Goal: Information Seeking & Learning: Learn about a topic

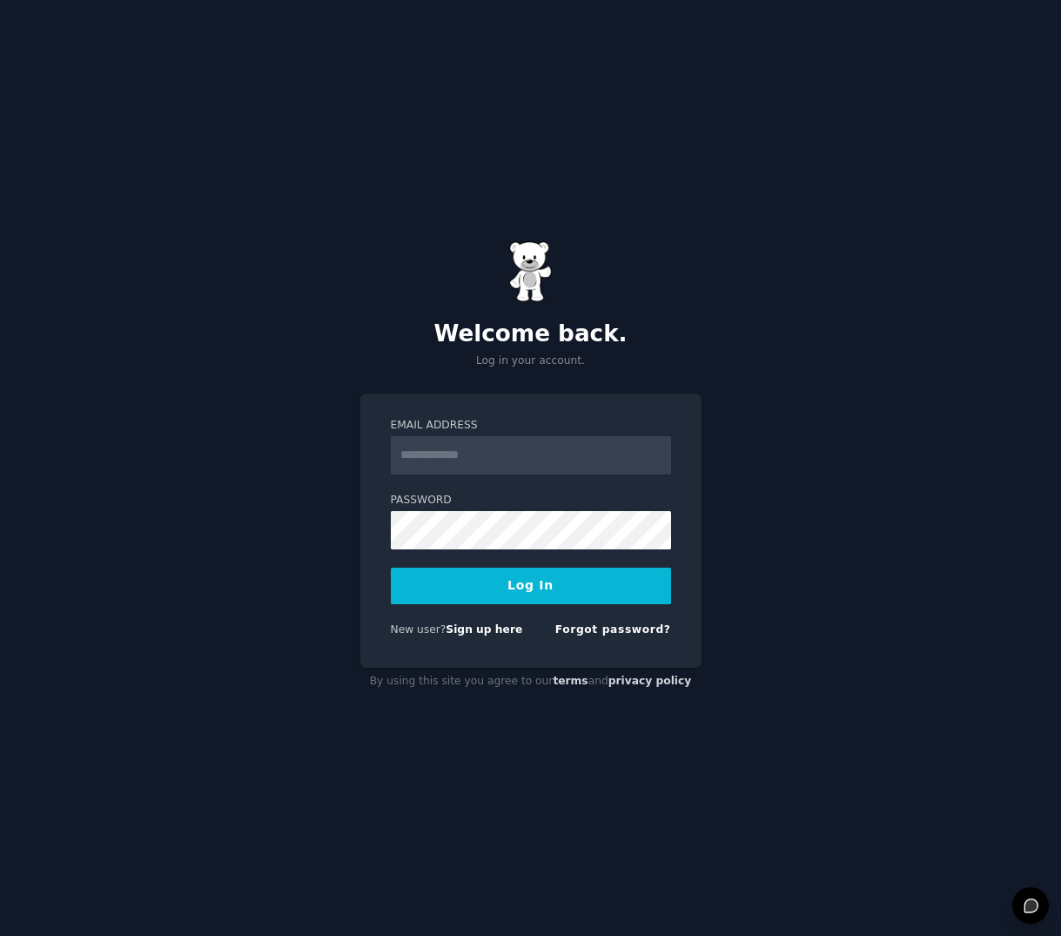
click at [486, 451] on input "Email Address" at bounding box center [531, 455] width 280 height 38
click at [459, 462] on input "Email Address" at bounding box center [531, 455] width 280 height 38
type input "*"
type input "**********"
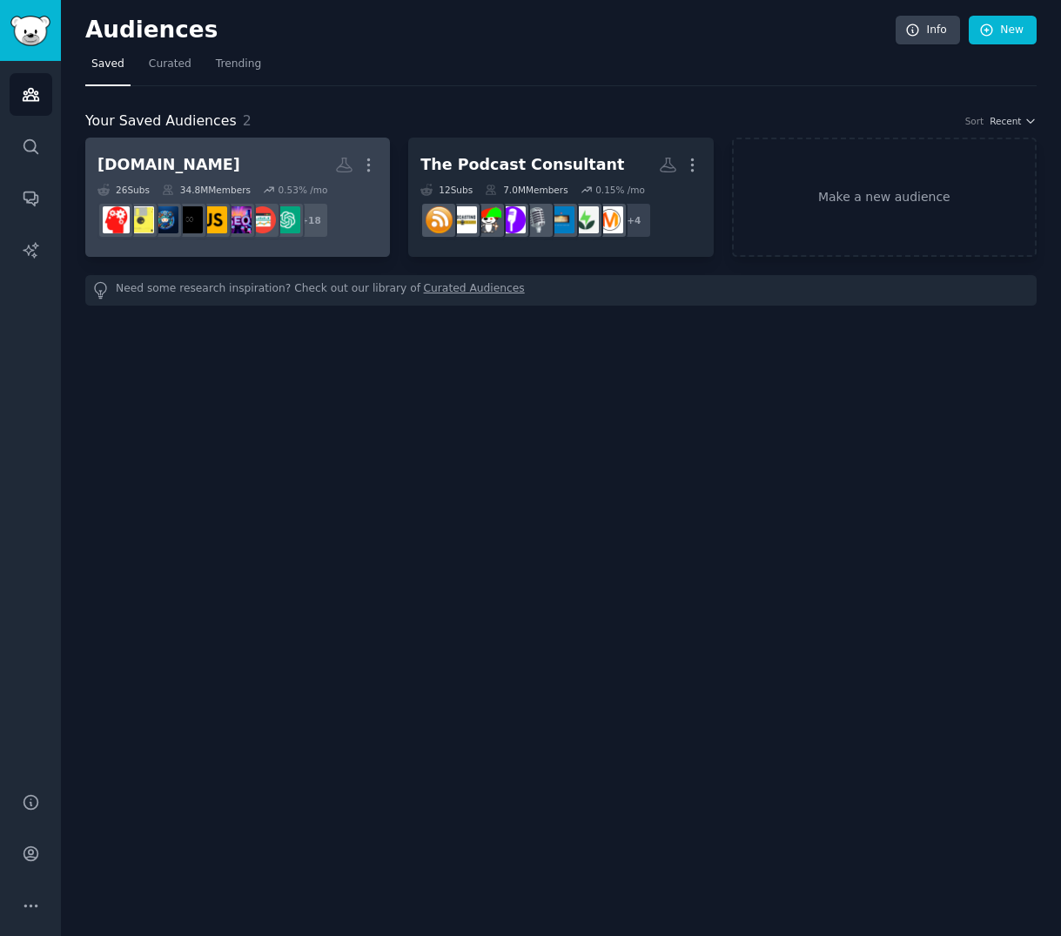
click at [306, 165] on h2 "[DOMAIN_NAME] More" at bounding box center [237, 165] width 280 height 30
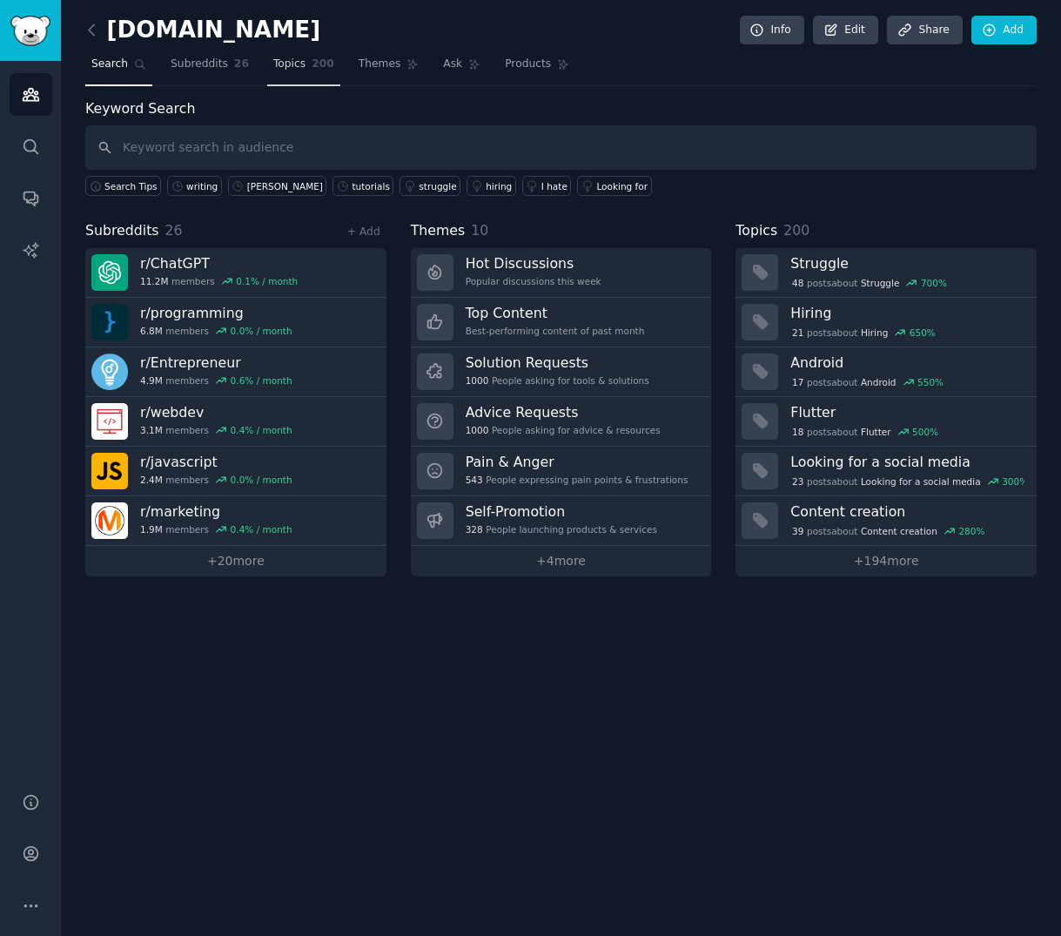
click at [308, 62] on link "Topics 200" at bounding box center [303, 68] width 73 height 36
click at [448, 62] on span "Ask" at bounding box center [452, 65] width 19 height 16
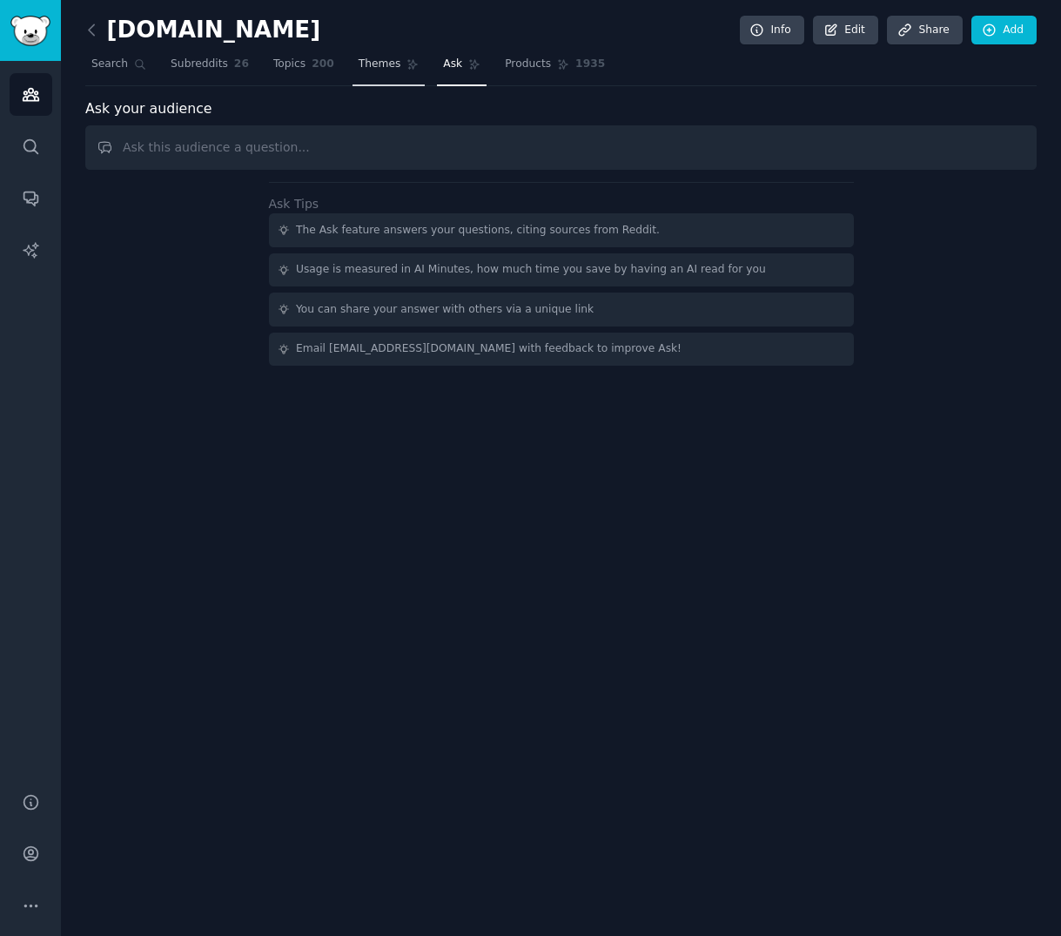
click at [379, 65] on span "Themes" at bounding box center [380, 65] width 43 height 16
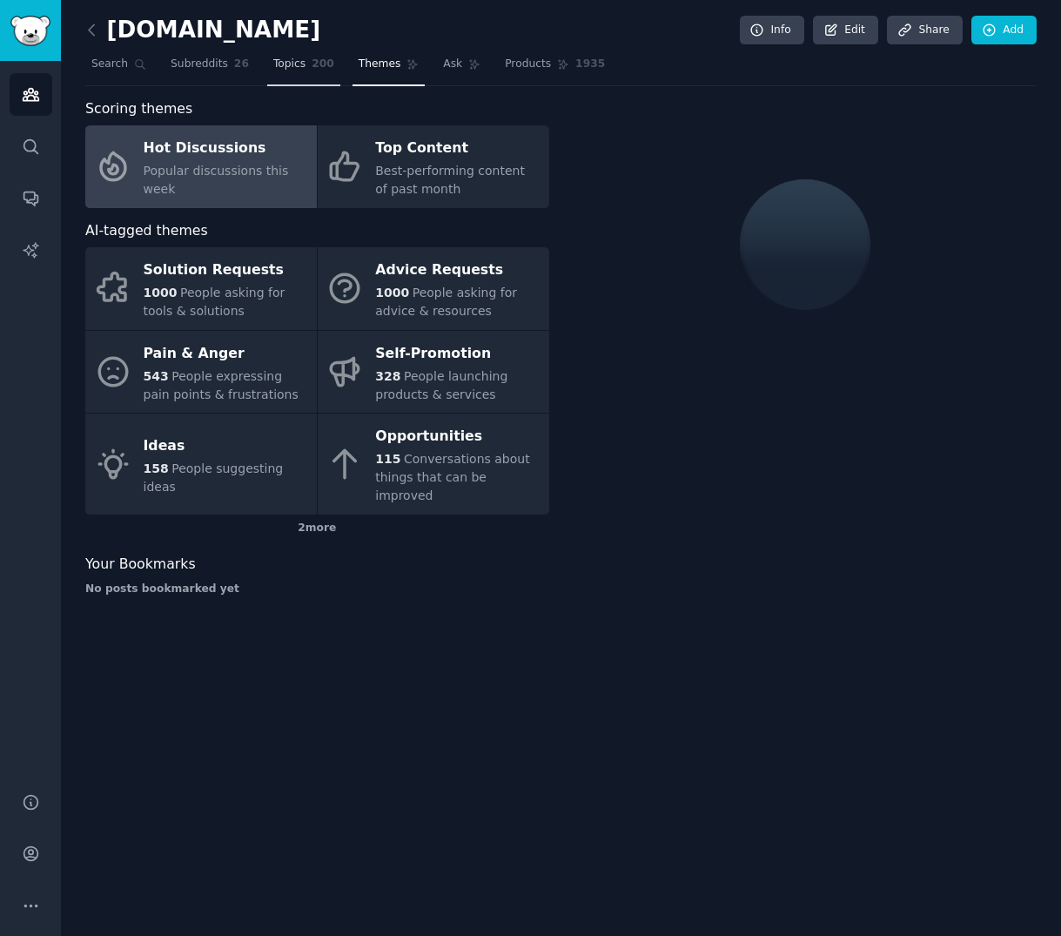
click at [267, 68] on link "Topics 200" at bounding box center [303, 68] width 73 height 36
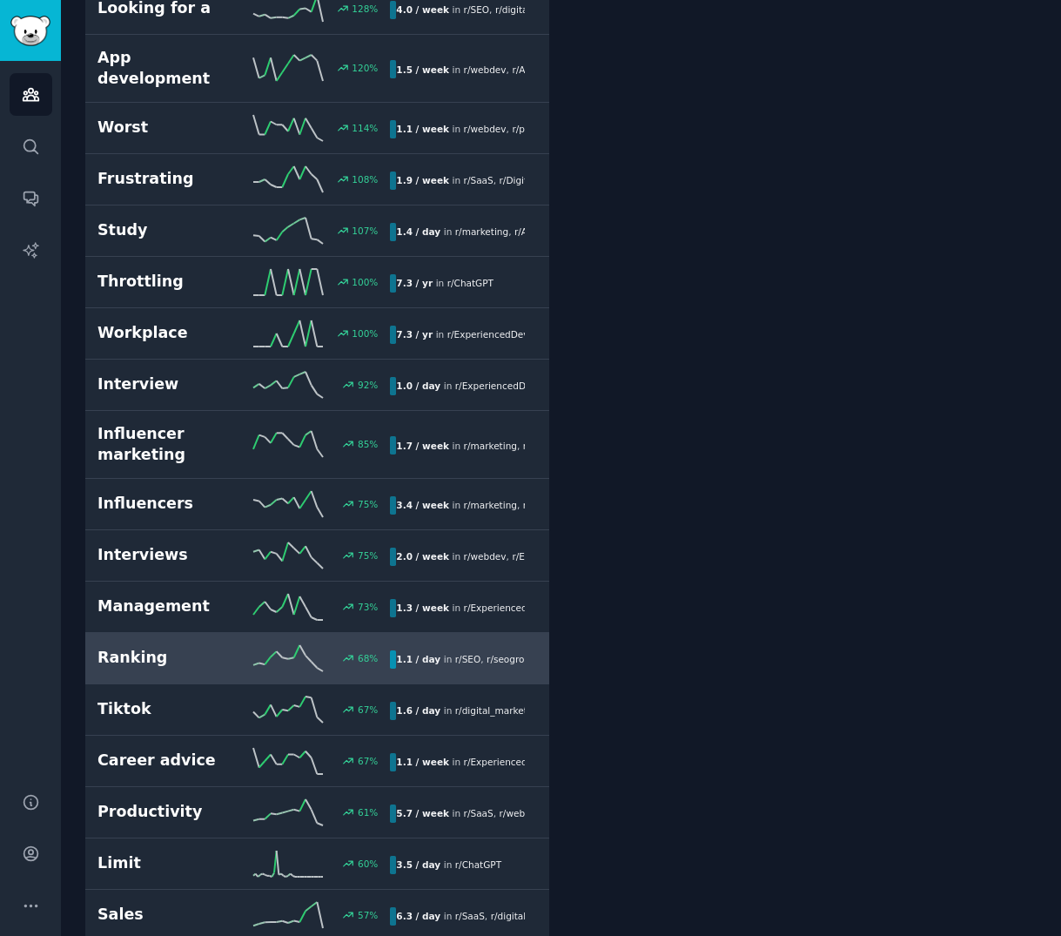
click at [151, 647] on h2 "Ranking" at bounding box center [170, 658] width 146 height 22
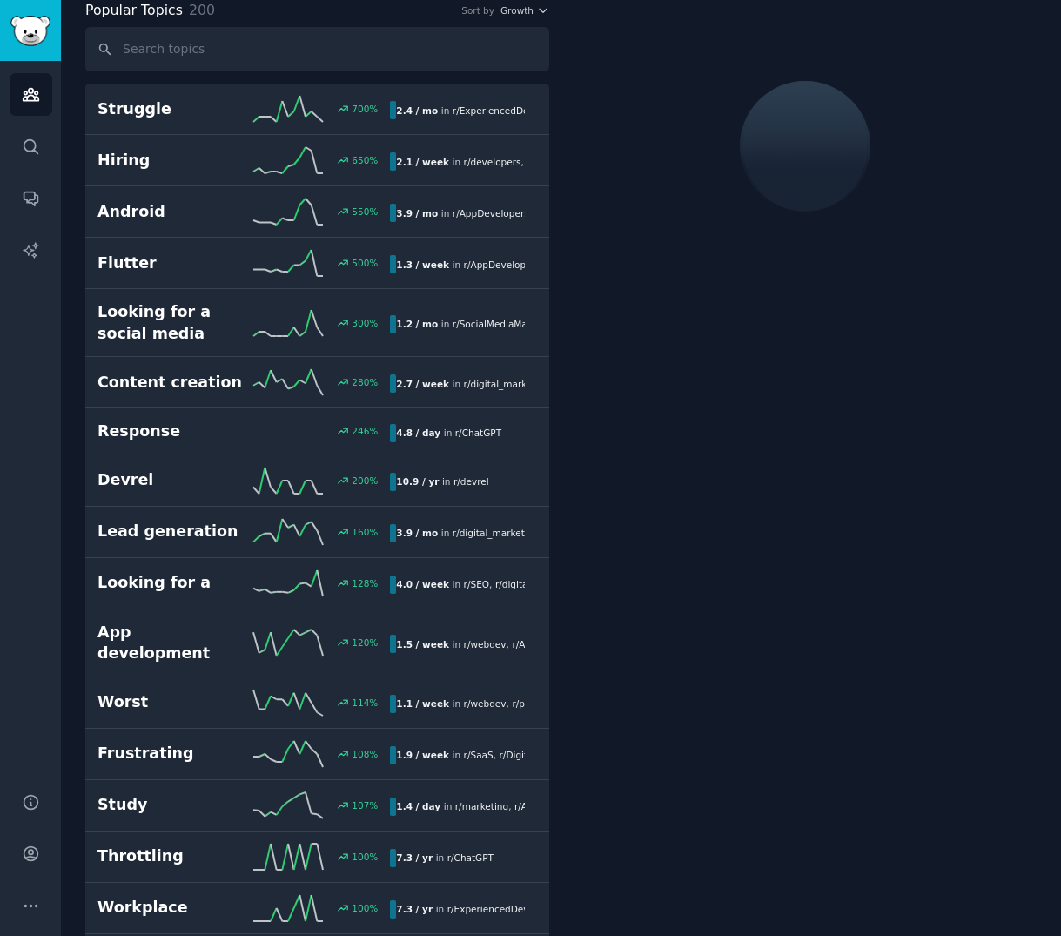
scroll to position [97, 0]
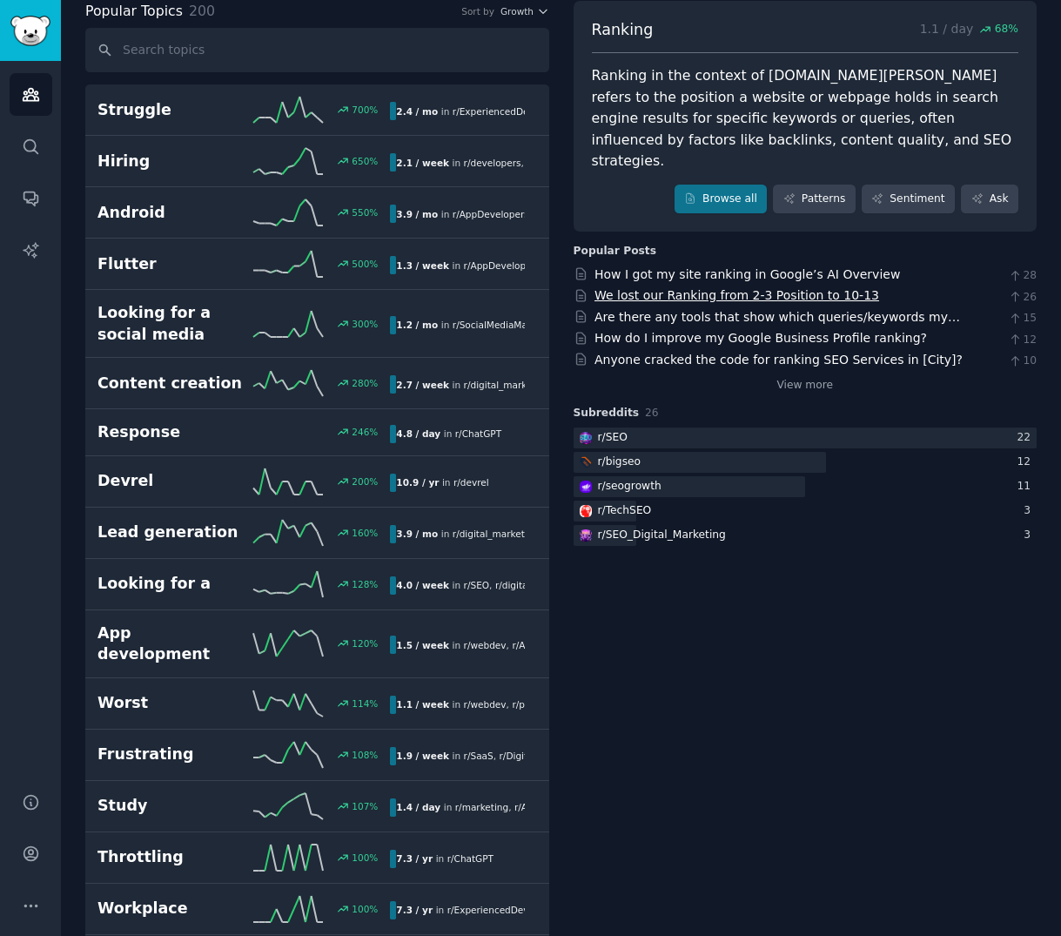
click at [646, 288] on link "We lost our Ranking from 2-3 Position to 10-13" at bounding box center [737, 295] width 285 height 14
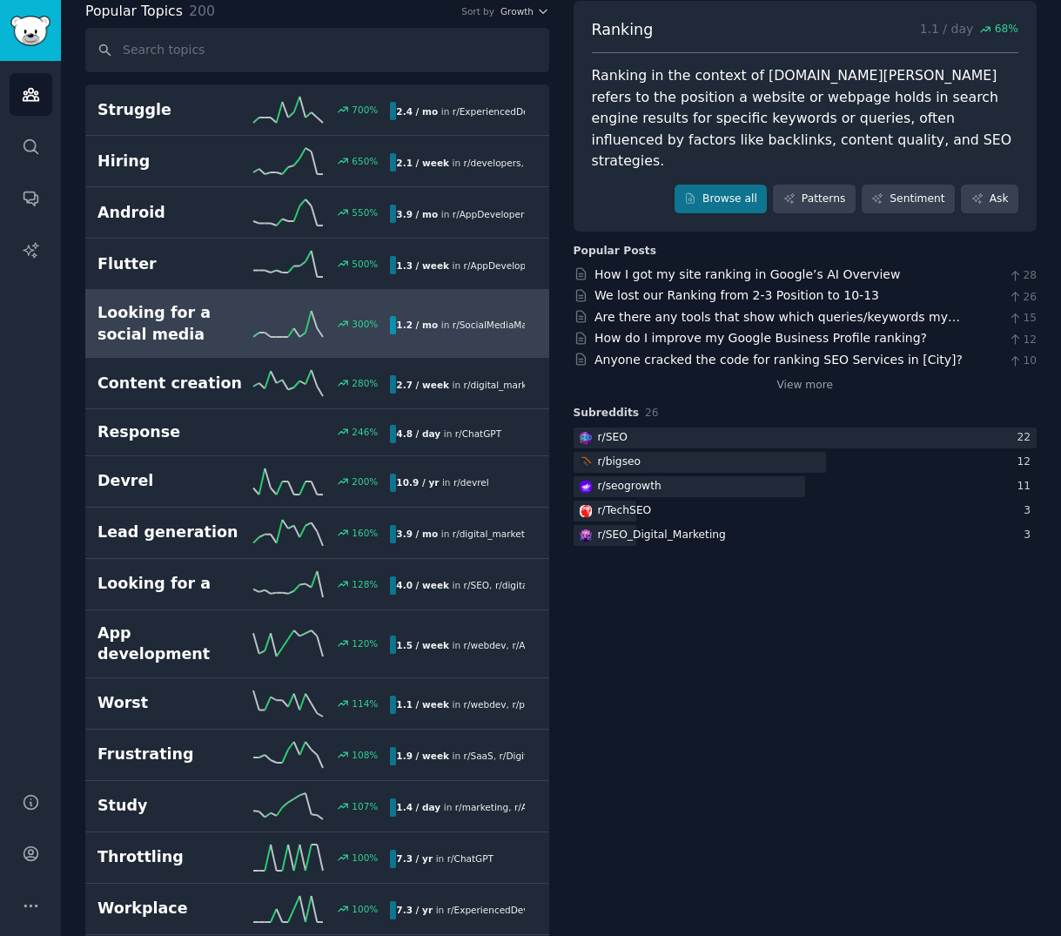
scroll to position [0, 0]
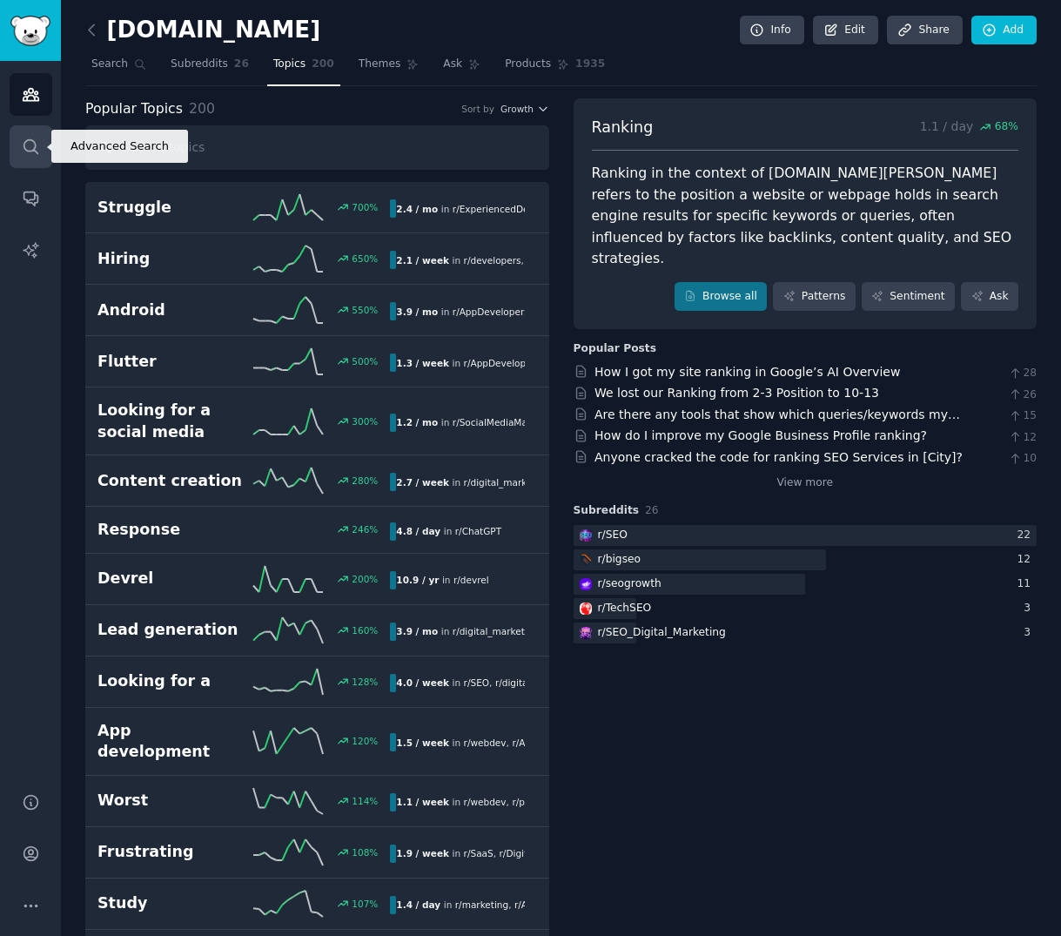
click at [34, 146] on icon "Sidebar" at bounding box center [31, 147] width 18 height 18
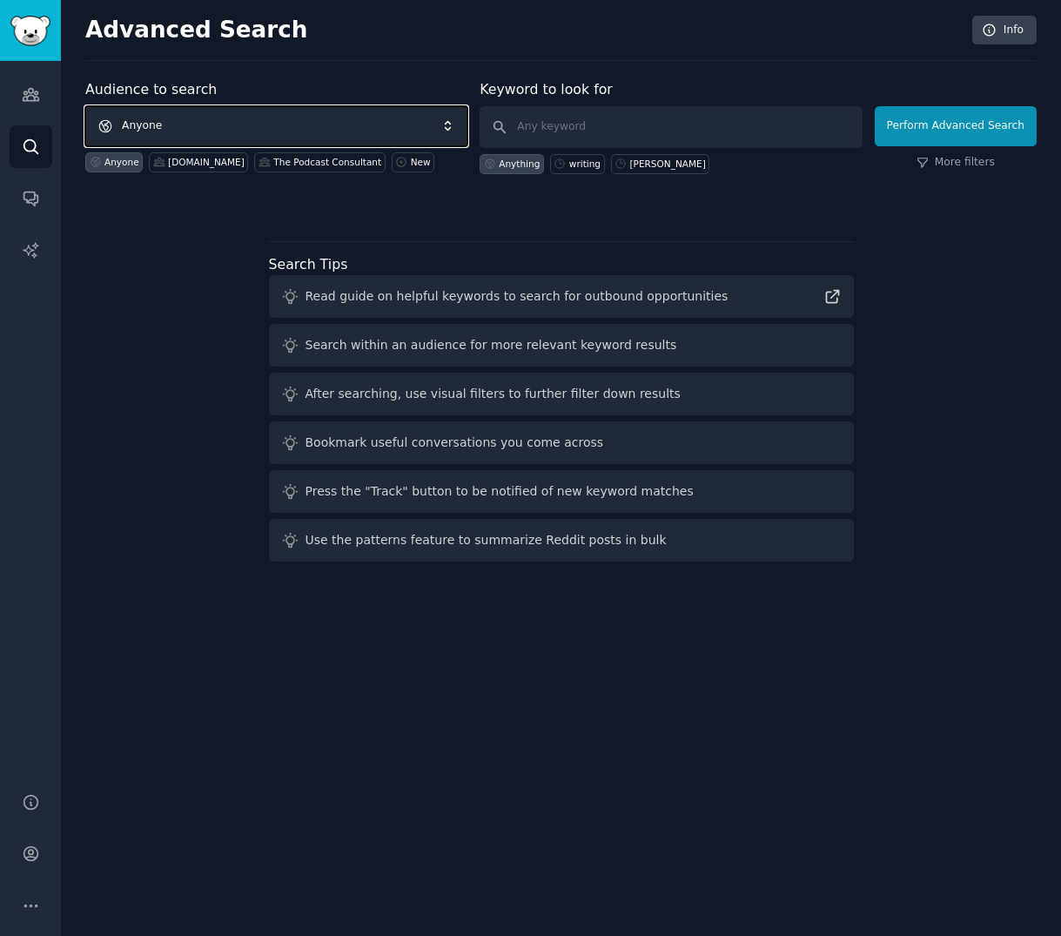
click at [452, 123] on span "Anyone" at bounding box center [276, 126] width 382 height 40
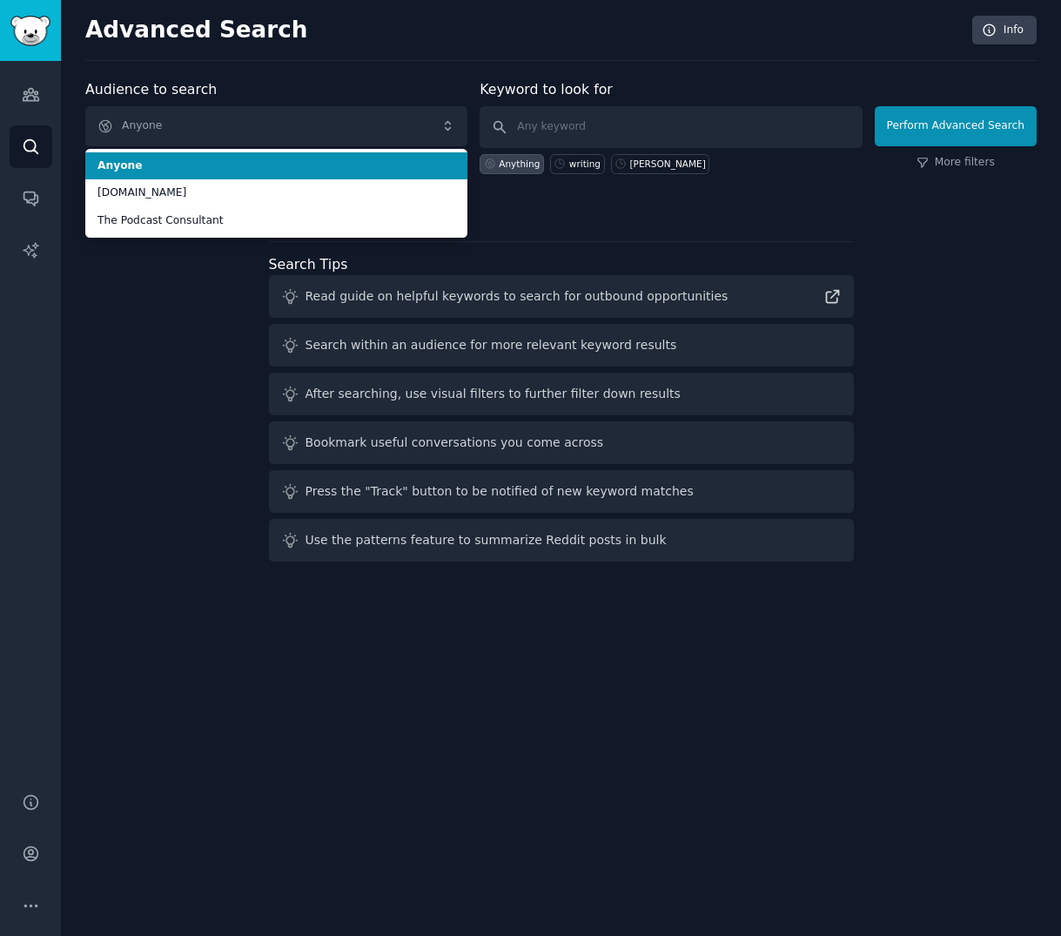
click at [354, 73] on div "Advanced Search Info Audience to search Anyone Anyone [DOMAIN_NAME] The Podcast…" at bounding box center [561, 468] width 1000 height 936
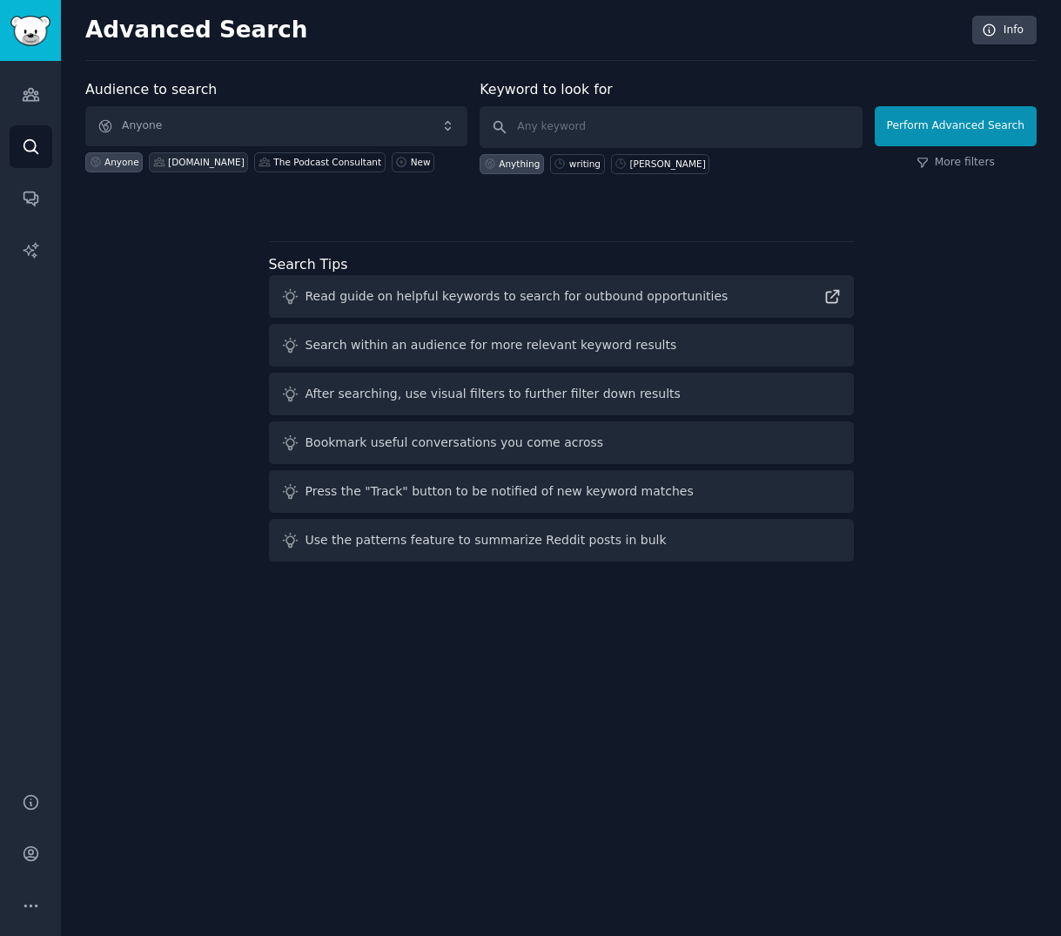
click at [178, 162] on div "[DOMAIN_NAME]" at bounding box center [206, 162] width 77 height 12
click at [610, 119] on input "text" at bounding box center [671, 127] width 382 height 42
type input "help"
click button "Perform Advanced Search" at bounding box center [956, 126] width 162 height 40
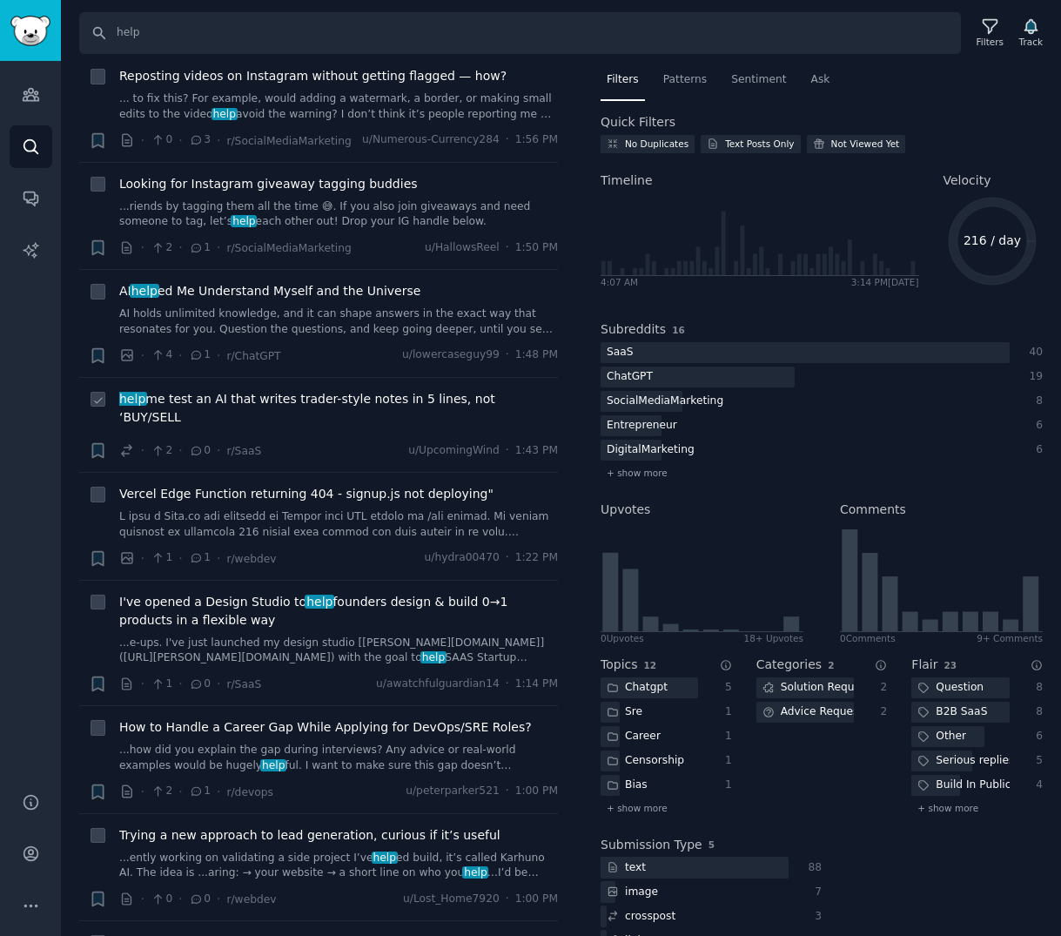
scroll to position [505, 0]
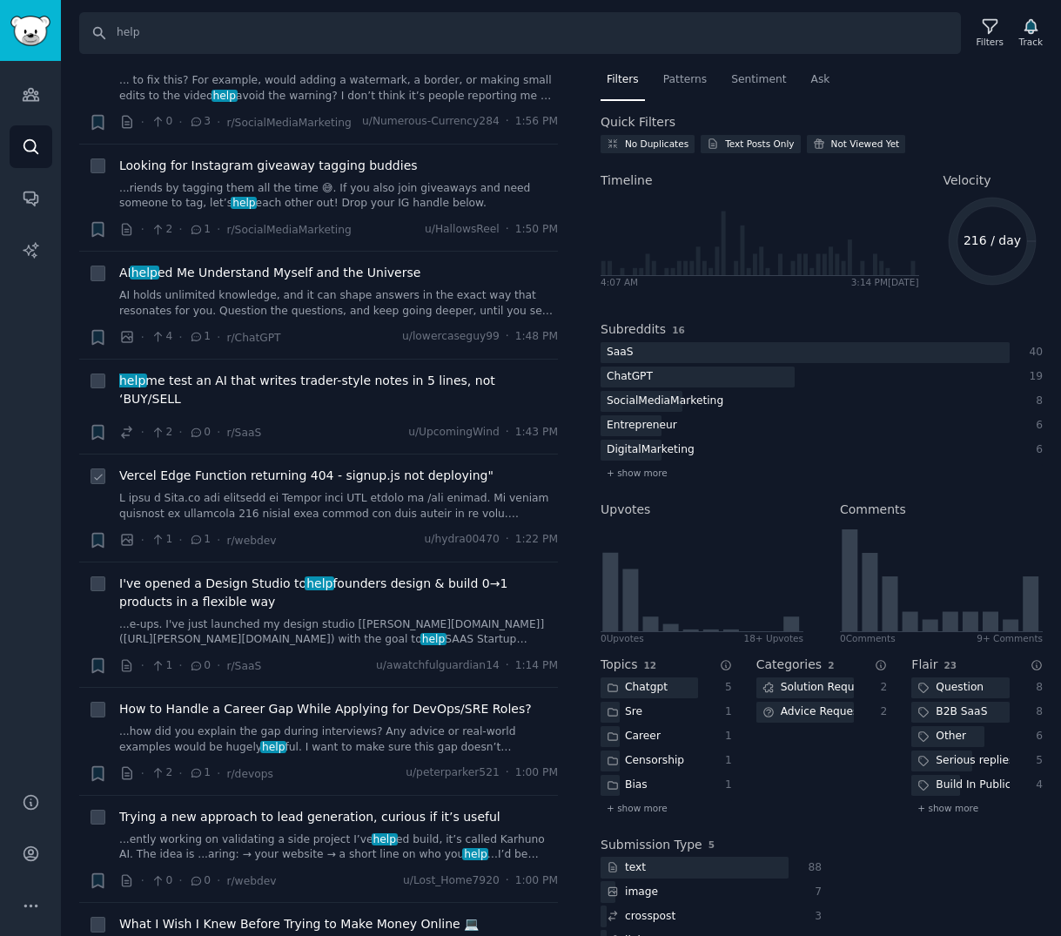
click at [360, 467] on span "Vercel Edge Function returning 404 - signup.js not deploying"" at bounding box center [306, 476] width 374 height 18
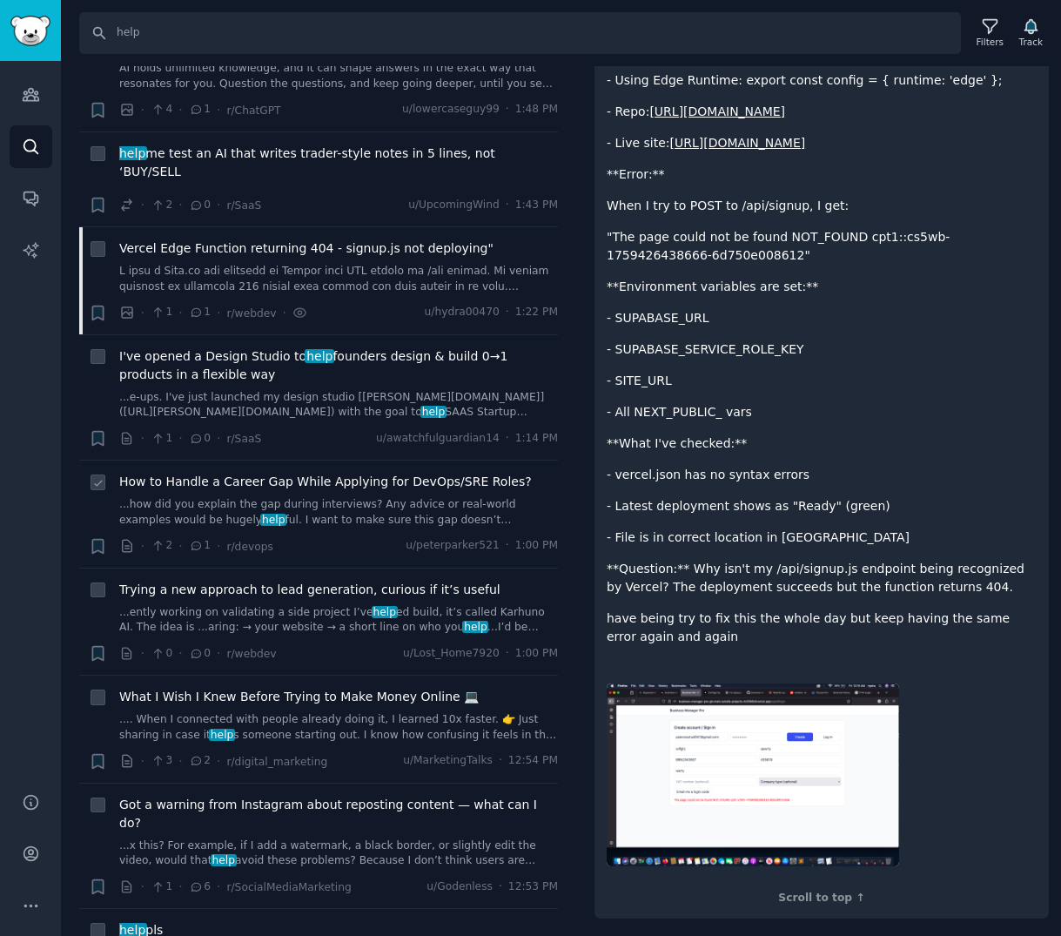
scroll to position [770, 0]
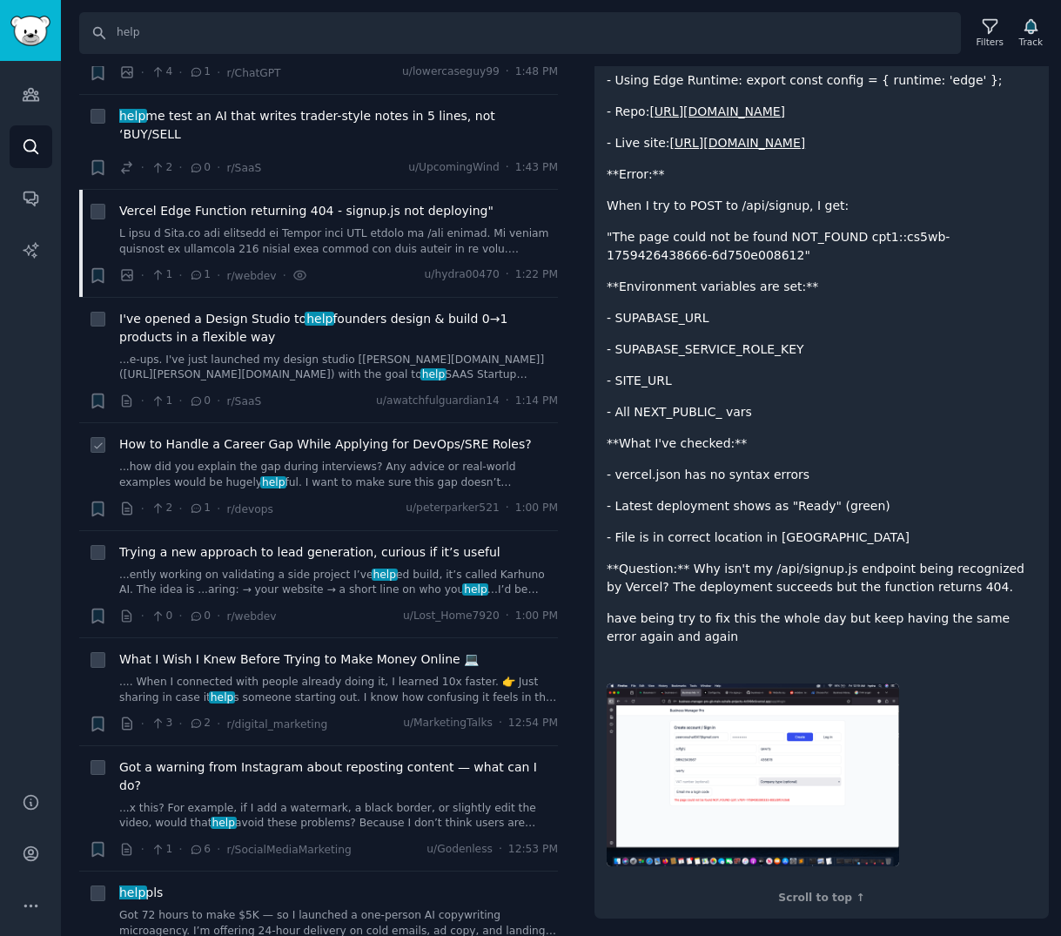
click at [286, 435] on span "How to Handle a Career Gap While Applying for DevOps/SRE Roles?" at bounding box center [325, 444] width 413 height 18
